Goal: Transaction & Acquisition: Purchase product/service

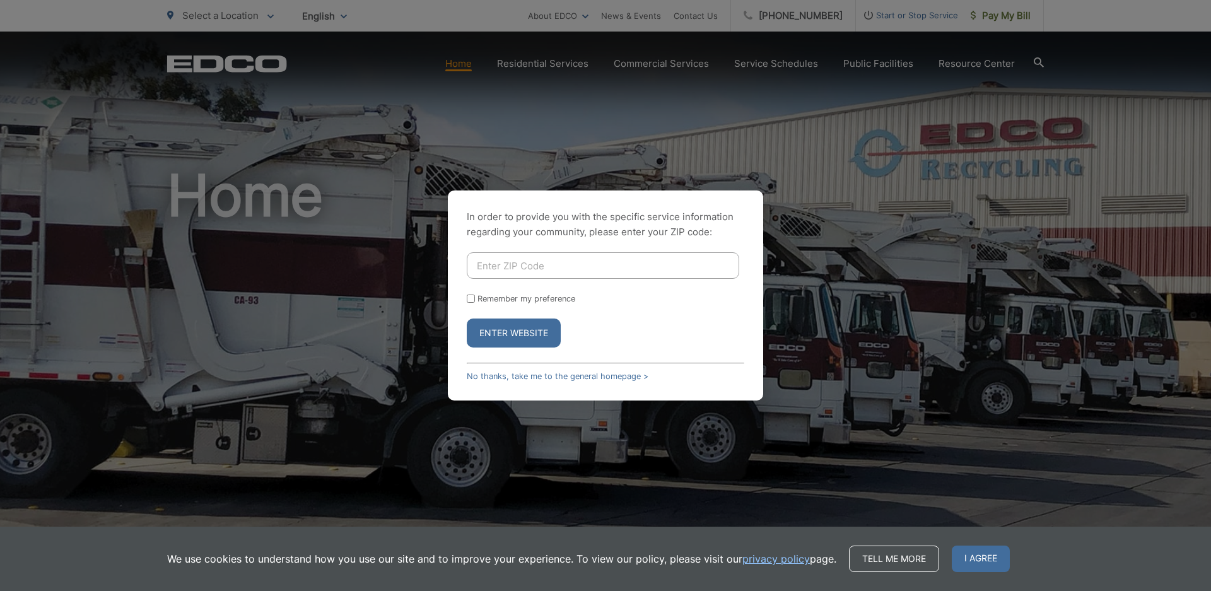
click at [519, 270] on input "Enter ZIP Code" at bounding box center [603, 265] width 272 height 26
type input "92020"
click at [470, 298] on input "Remember my preference" at bounding box center [471, 299] width 8 height 8
checkbox input "true"
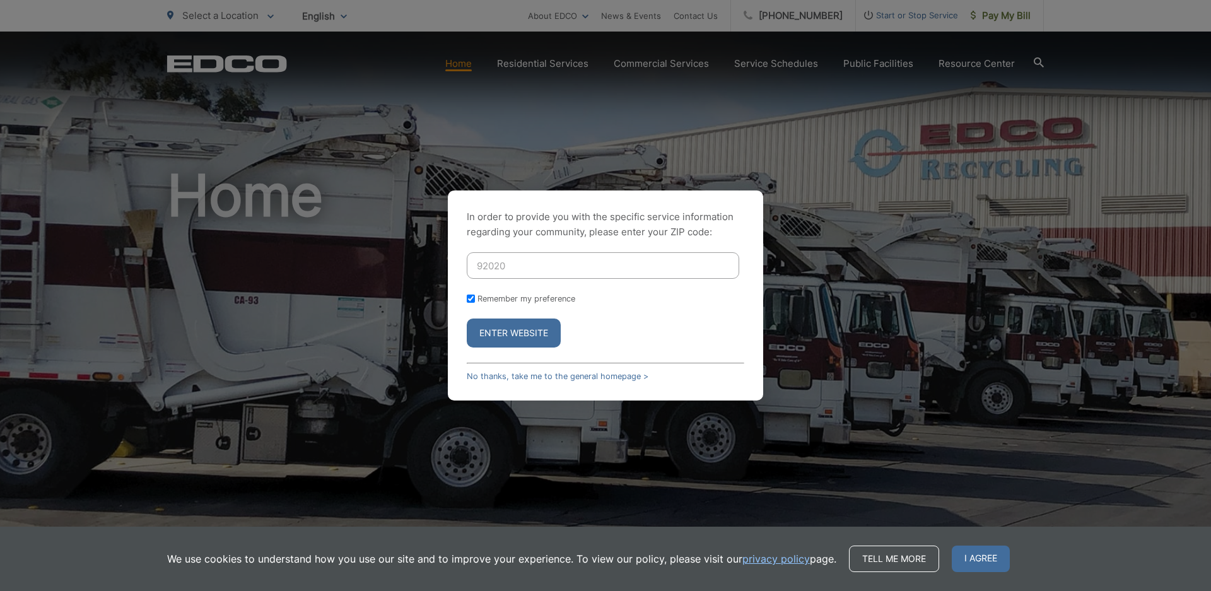
click at [527, 331] on button "Enter Website" at bounding box center [514, 333] width 94 height 29
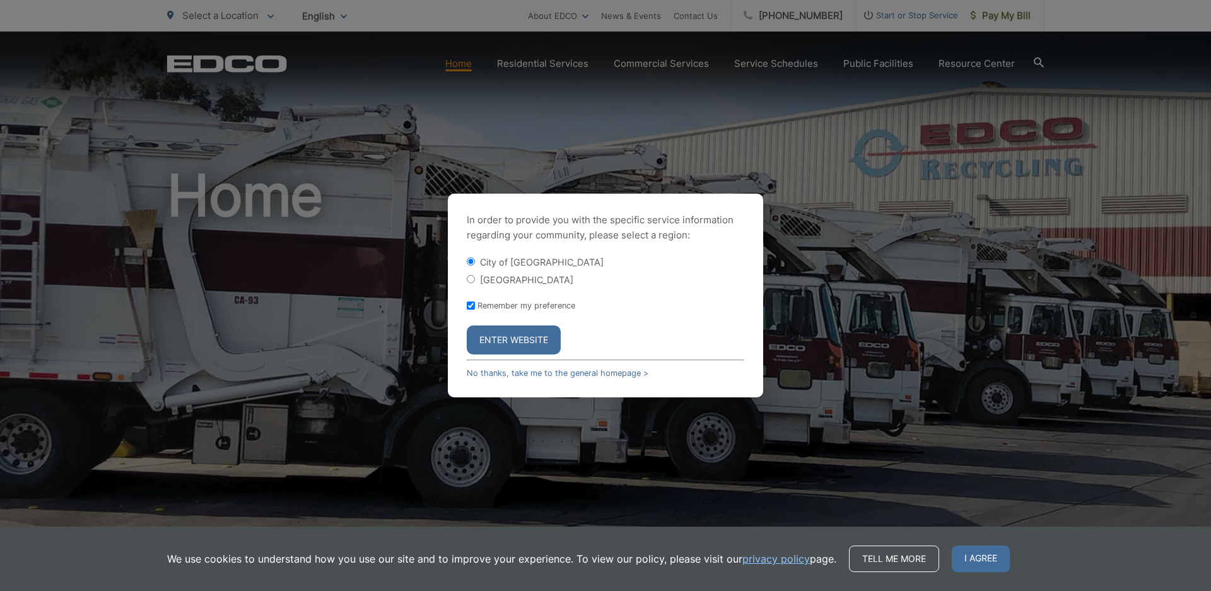
click at [517, 333] on button "Enter Website" at bounding box center [514, 339] width 94 height 29
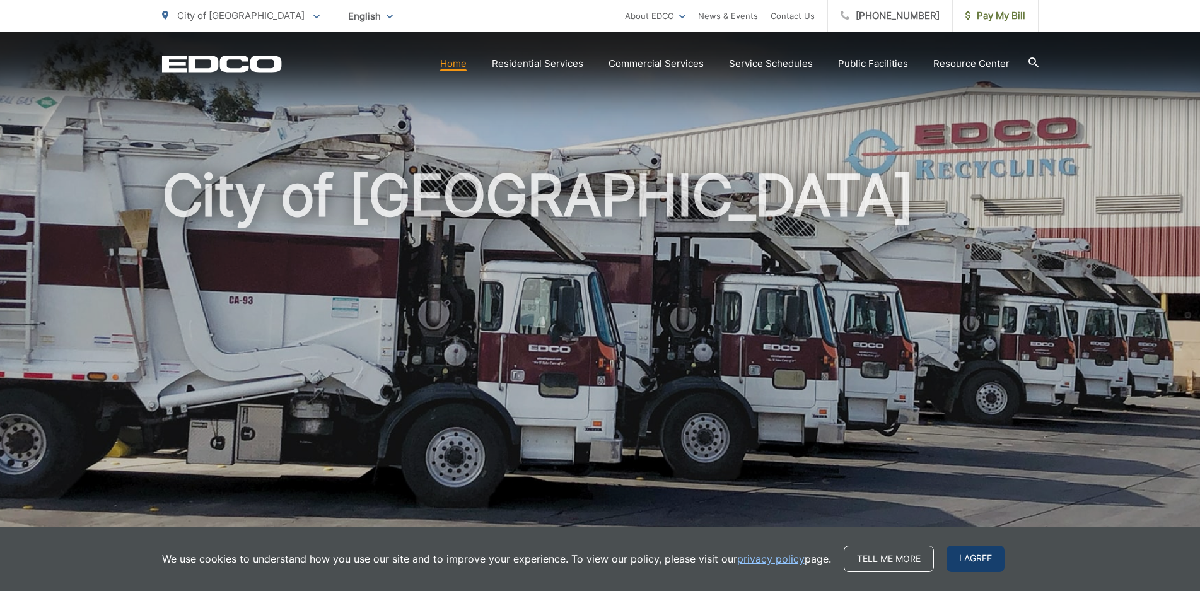
click at [985, 560] on span "I agree" at bounding box center [976, 559] width 58 height 26
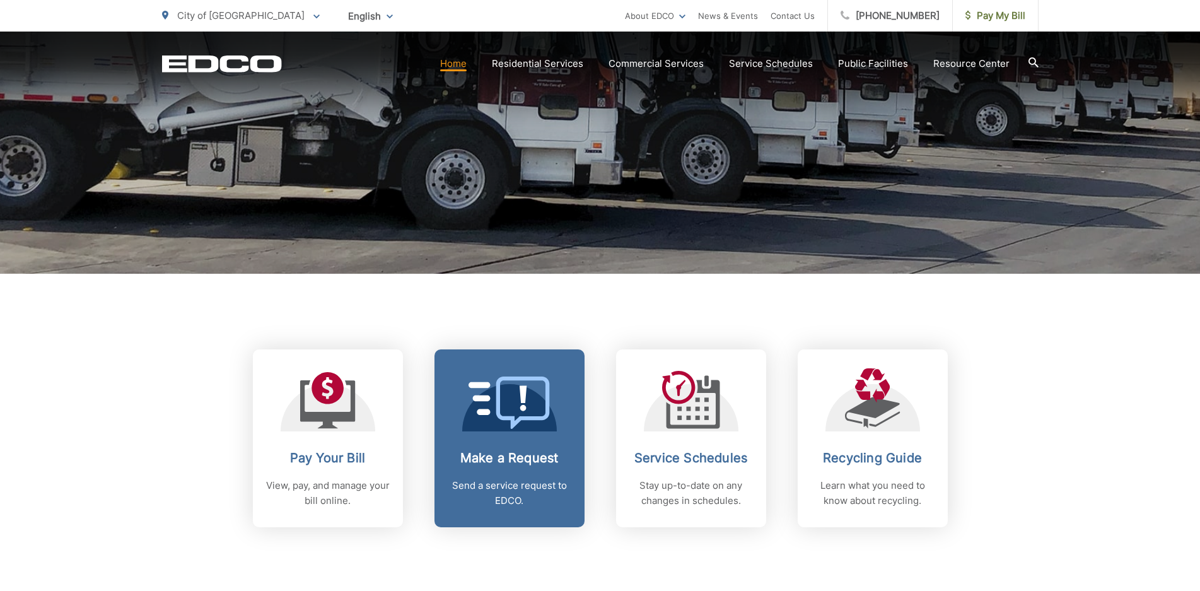
scroll to position [315, 0]
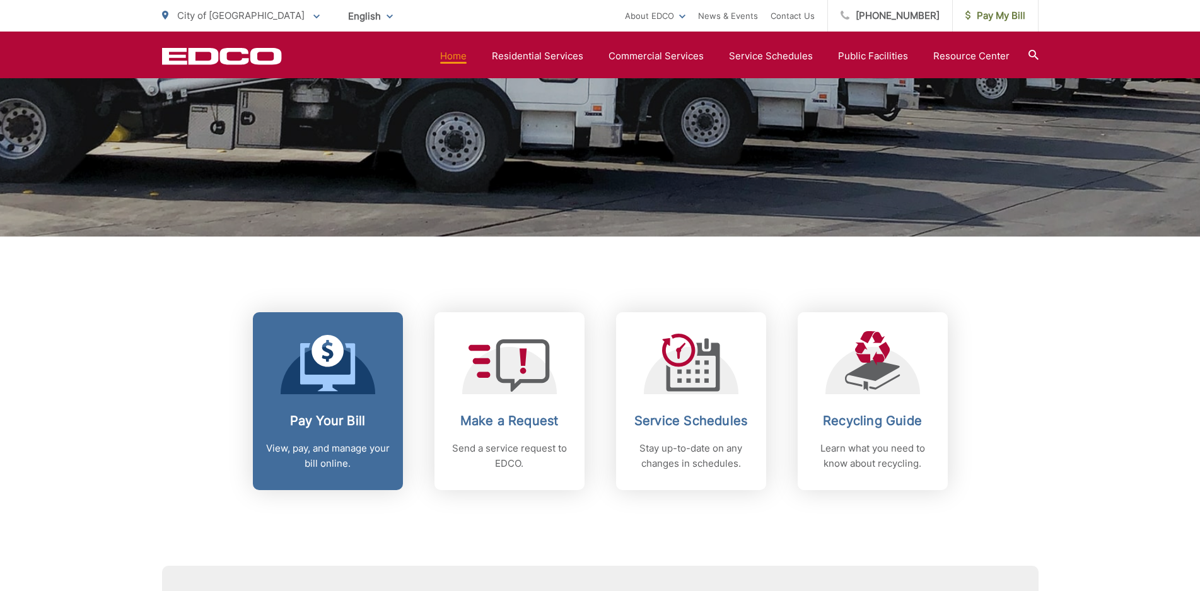
click at [328, 382] on icon at bounding box center [327, 367] width 55 height 48
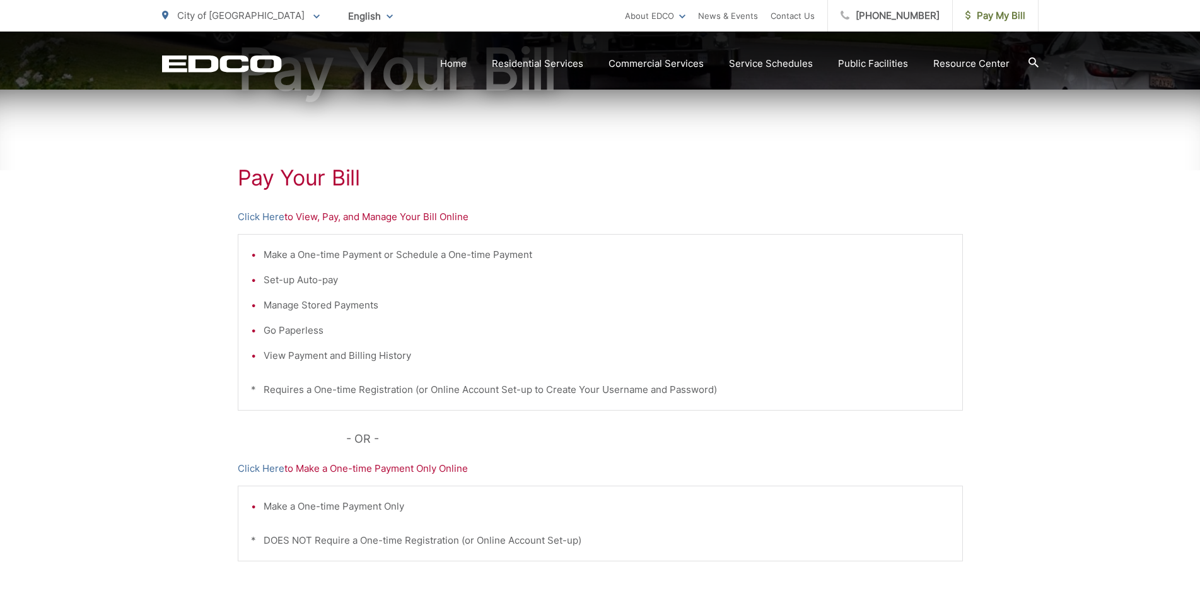
scroll to position [189, 0]
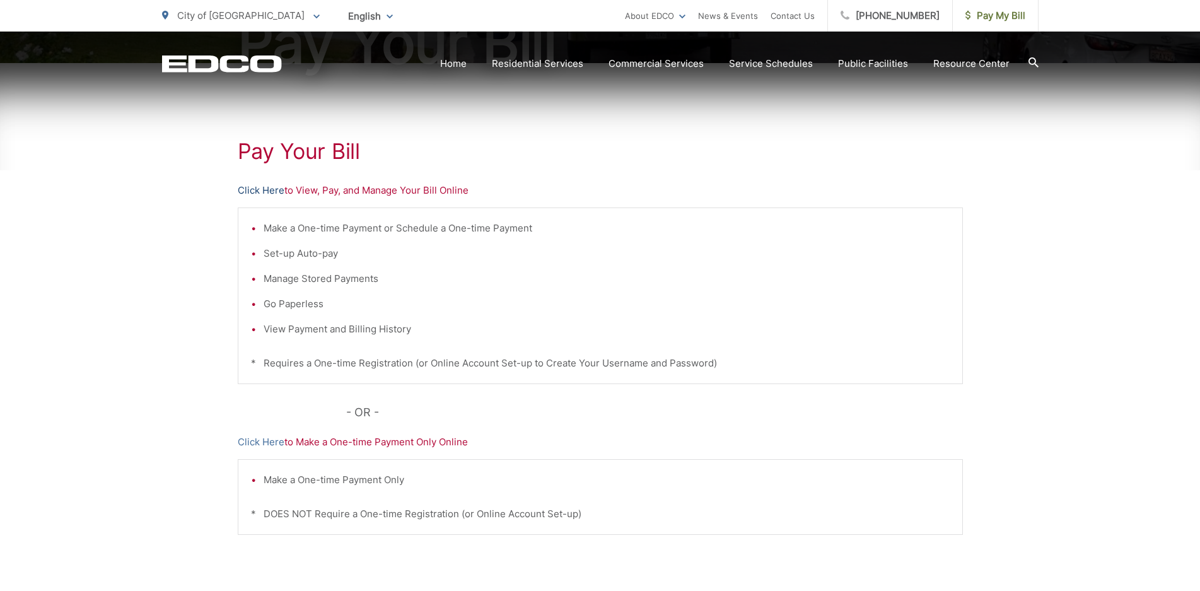
click at [265, 189] on link "Click Here" at bounding box center [261, 190] width 47 height 15
click at [272, 438] on link "Click Here" at bounding box center [261, 442] width 47 height 15
click at [462, 62] on link "Home" at bounding box center [453, 63] width 26 height 15
